Goal: Task Accomplishment & Management: Manage account settings

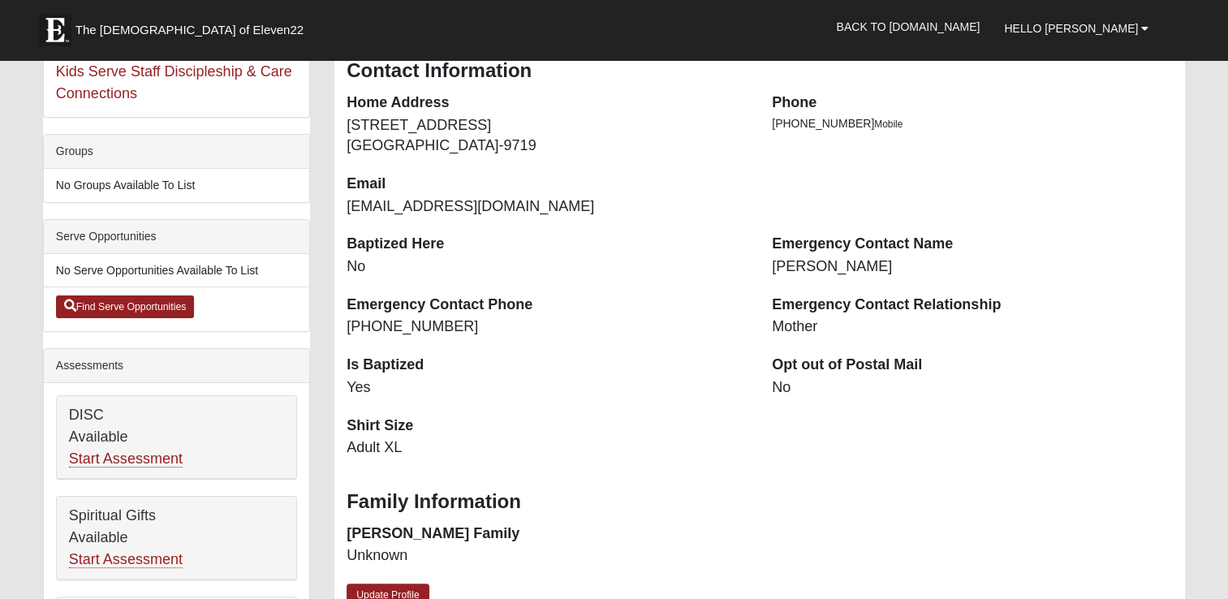
scroll to position [406, 0]
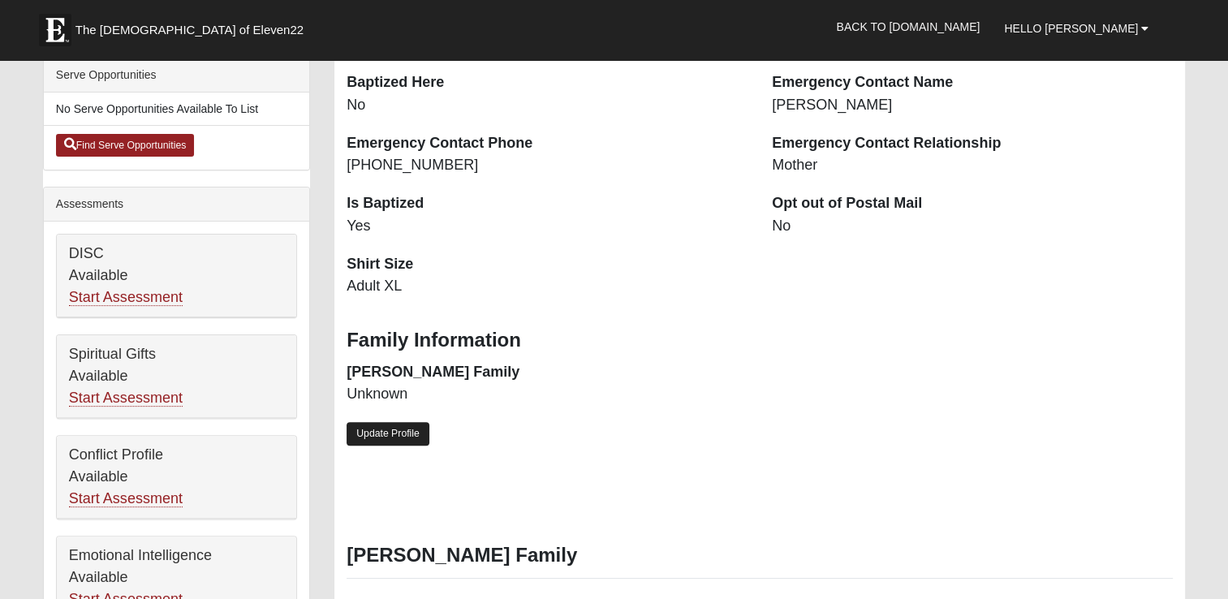
click at [395, 423] on link "Update Profile" at bounding box center [388, 434] width 83 height 24
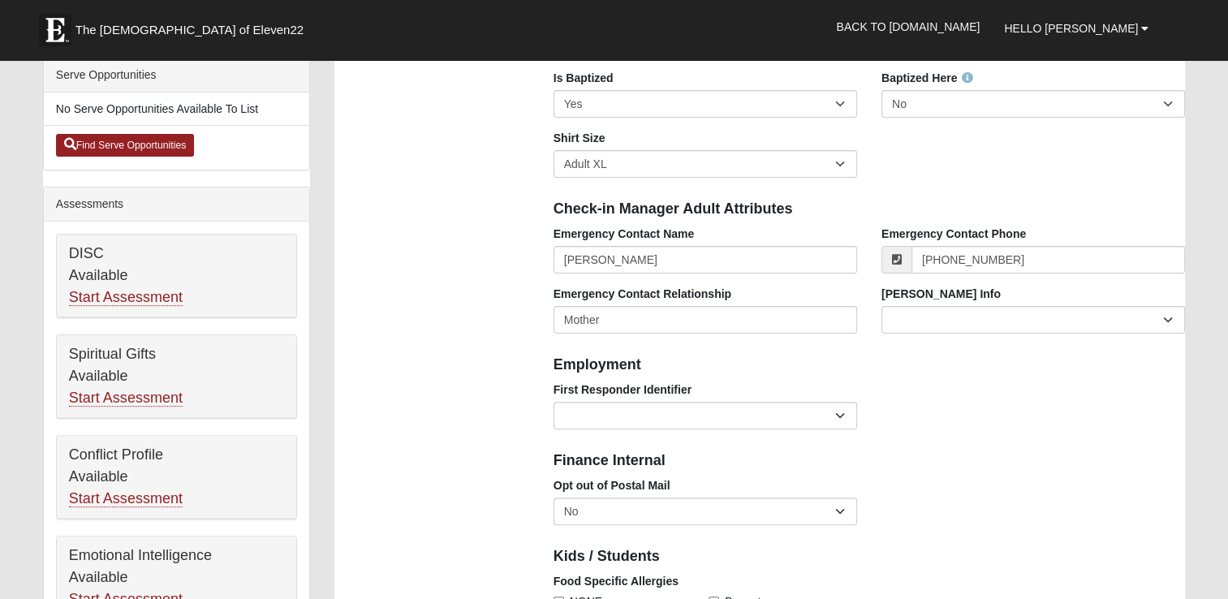
scroll to position [0, 0]
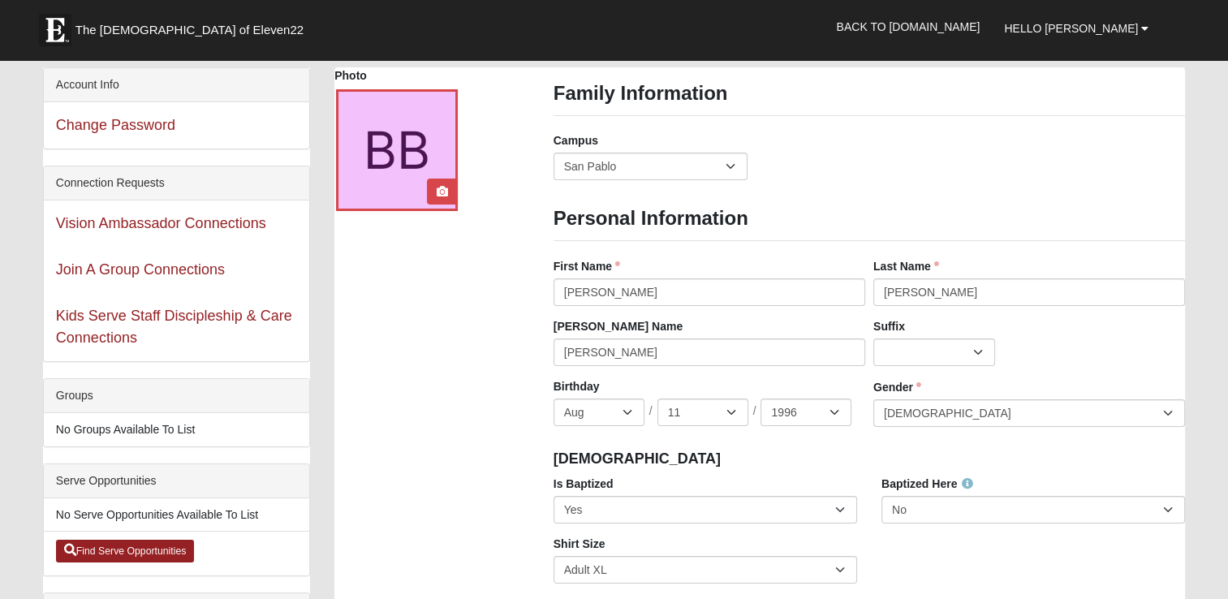
click at [382, 144] on div at bounding box center [397, 150] width 122 height 122
click at [443, 195] on icon at bounding box center [442, 191] width 11 height 11
click at [439, 190] on icon at bounding box center [442, 191] width 11 height 11
click at [438, 186] on icon at bounding box center [442, 191] width 11 height 11
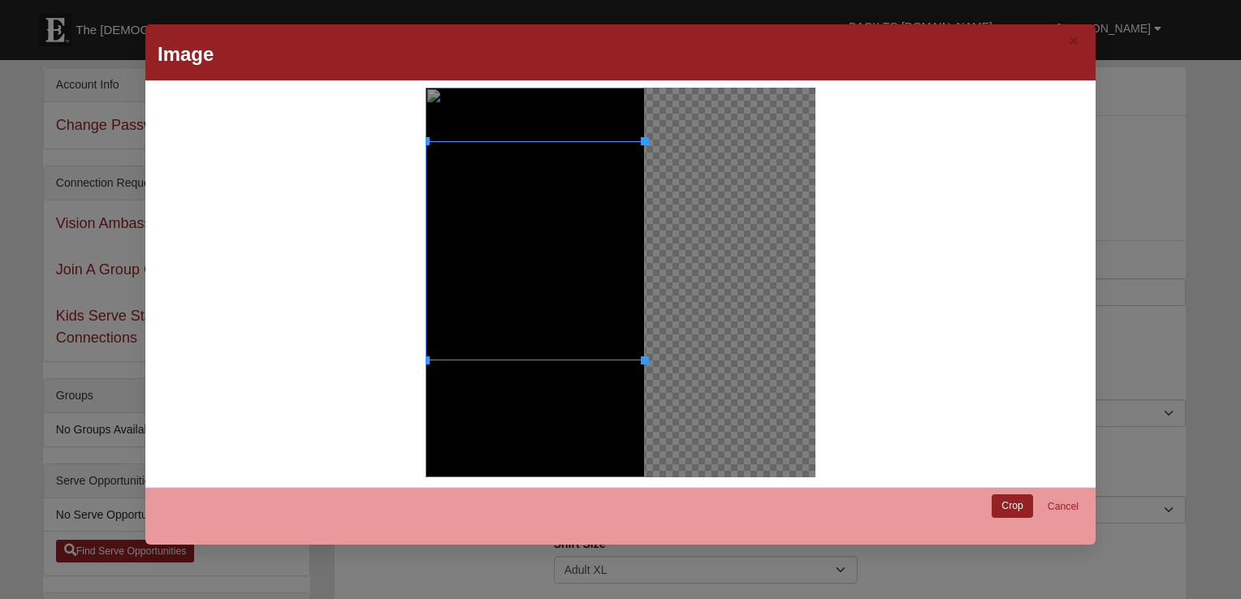
drag, startPoint x: 591, startPoint y: 280, endPoint x: 623, endPoint y: 334, distance: 62.2
click at [623, 334] on div at bounding box center [534, 250] width 219 height 219
click at [1010, 507] on link "Crop" at bounding box center [1011, 506] width 41 height 24
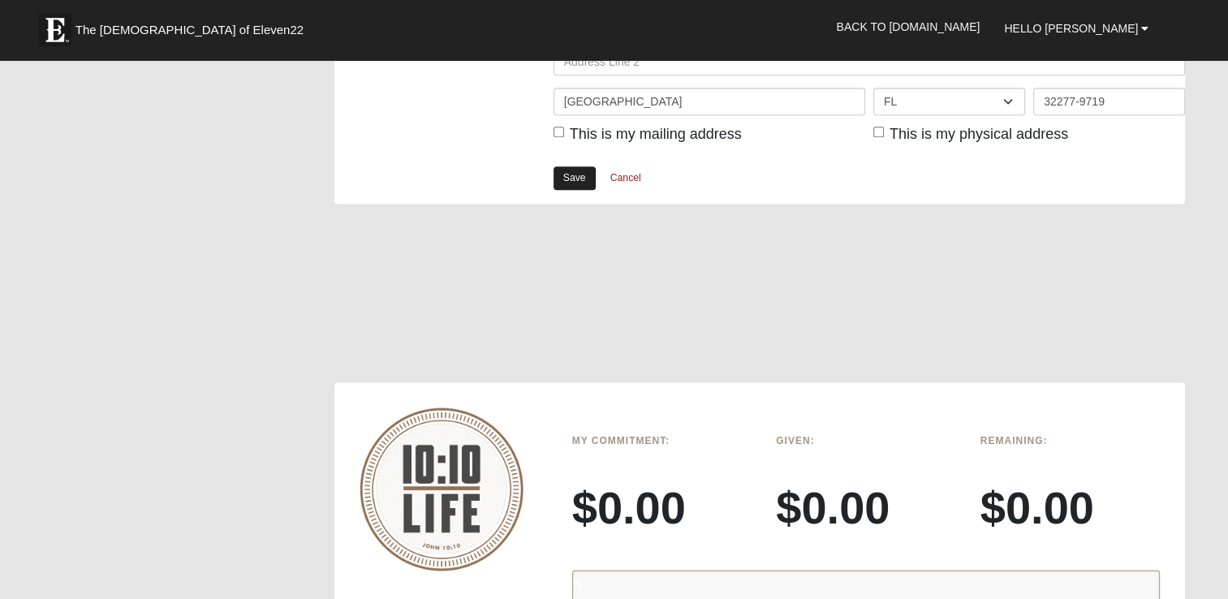
scroll to position [2030, 0]
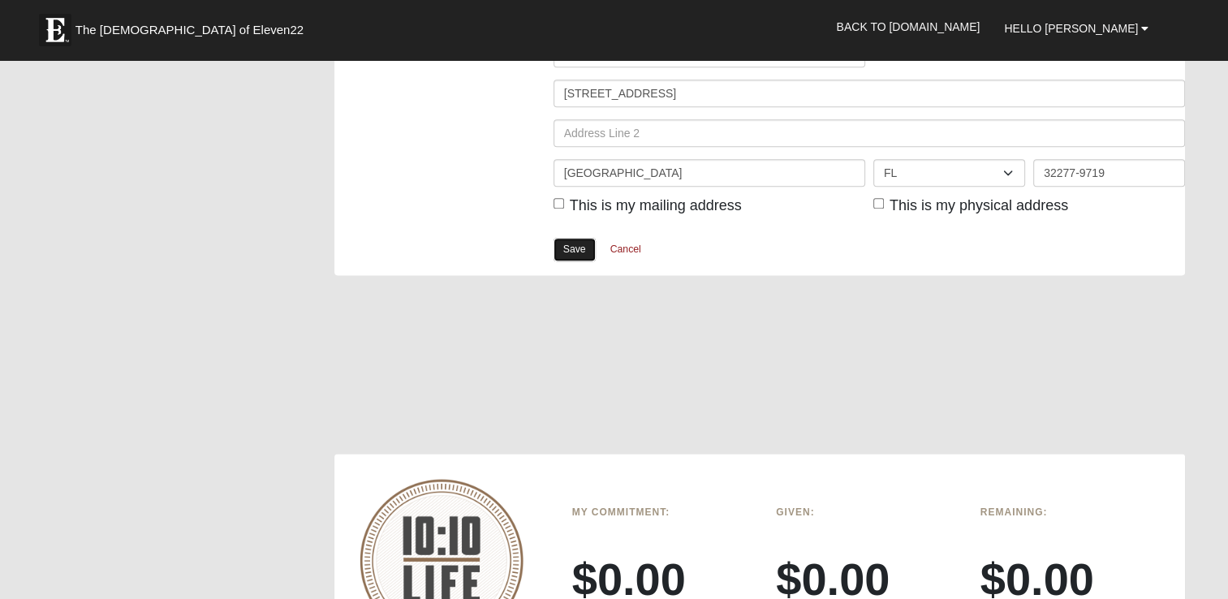
click at [575, 247] on link "Save" at bounding box center [575, 250] width 42 height 24
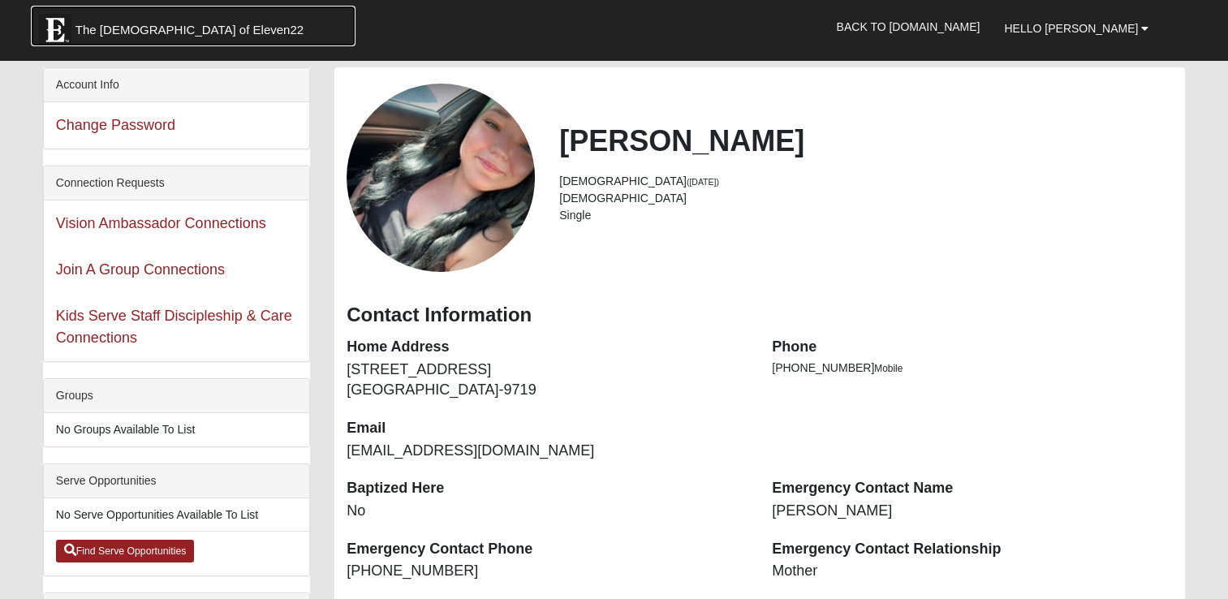
click at [58, 28] on img at bounding box center [55, 30] width 32 height 32
